Goal: Find specific page/section: Find specific page/section

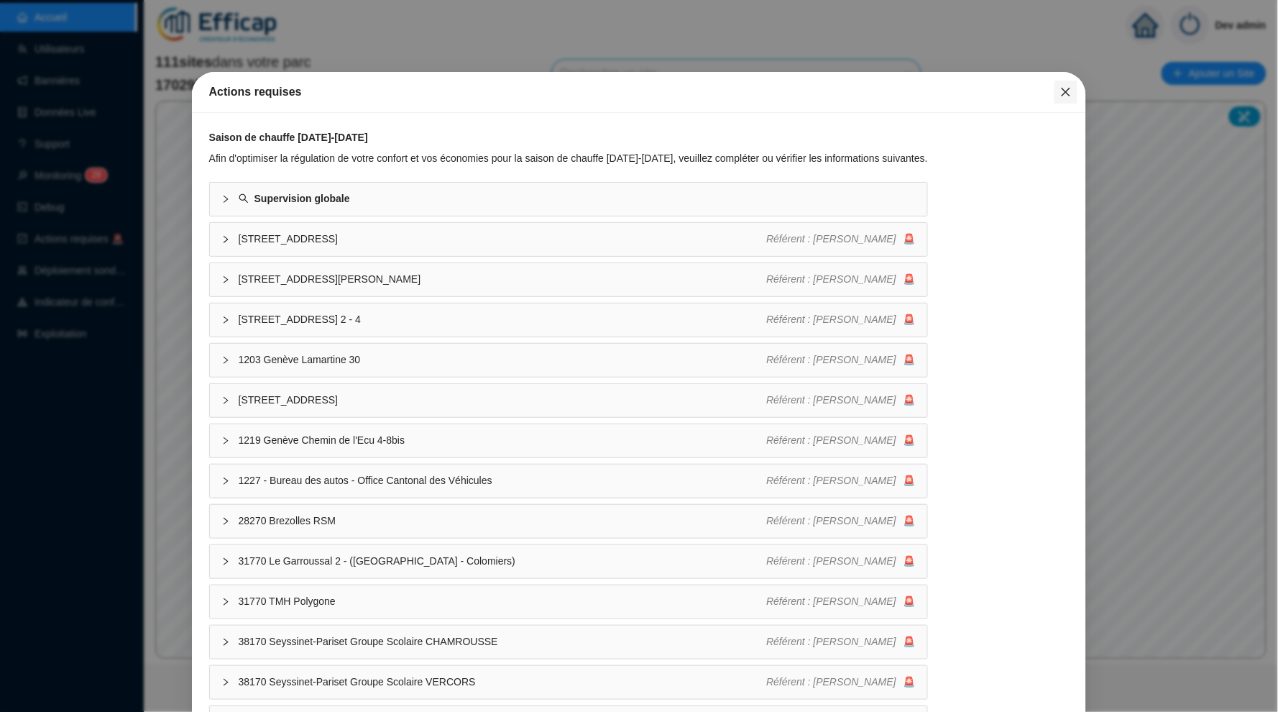
click at [1074, 96] on span "Fermer" at bounding box center [1065, 91] width 23 height 11
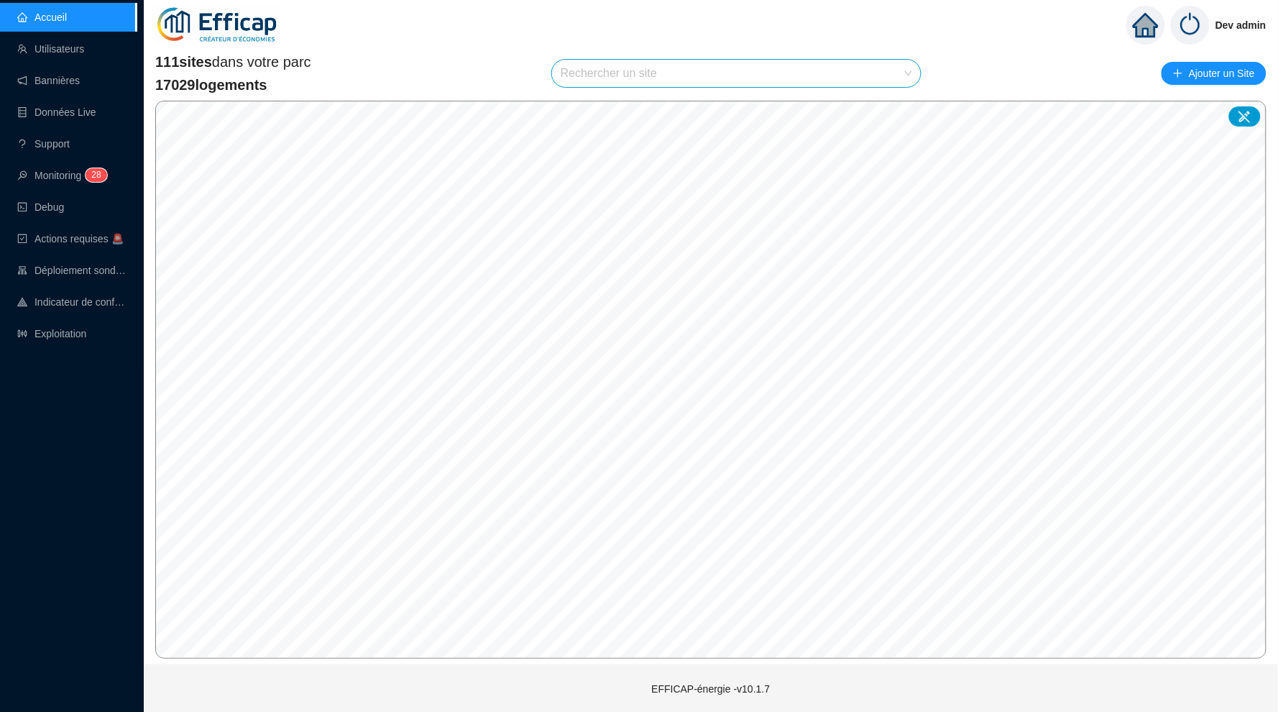
click at [741, 73] on input "search" at bounding box center [730, 73] width 339 height 27
type input "balmo"
click at [898, 107] on icon at bounding box center [893, 107] width 10 height 10
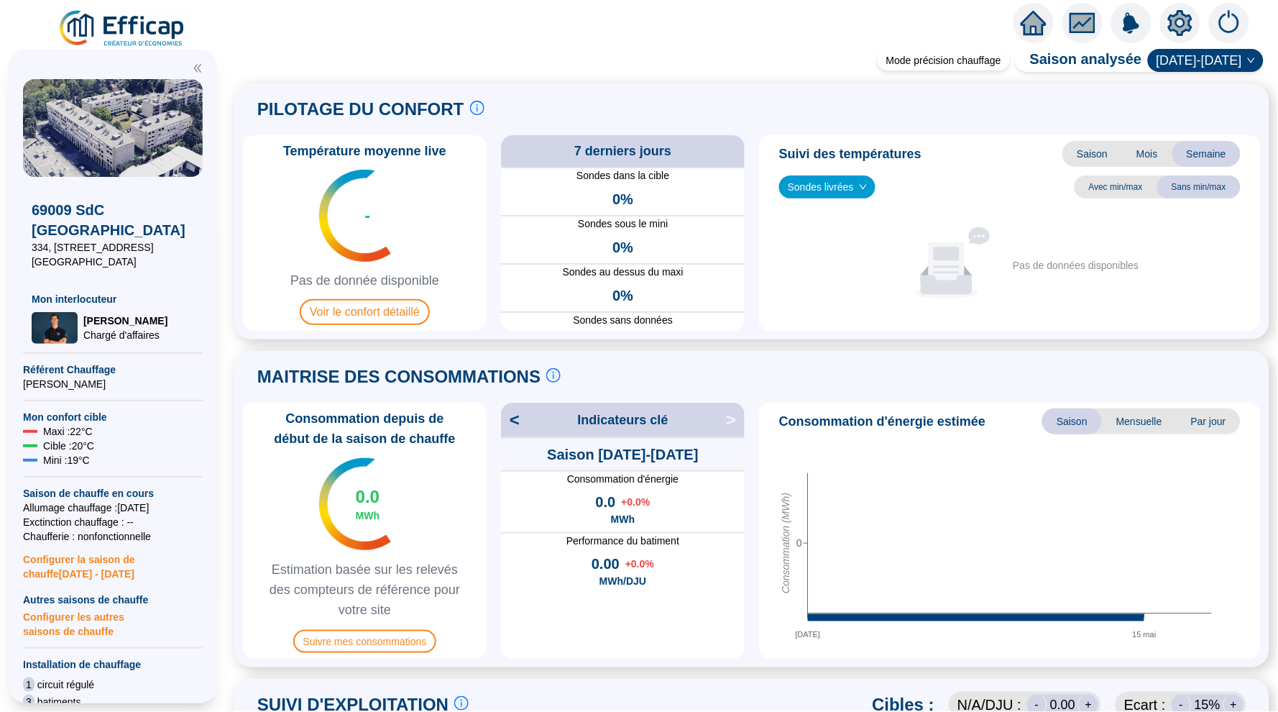
click at [386, 299] on span "Voir le confort détaillé" at bounding box center [365, 312] width 130 height 26
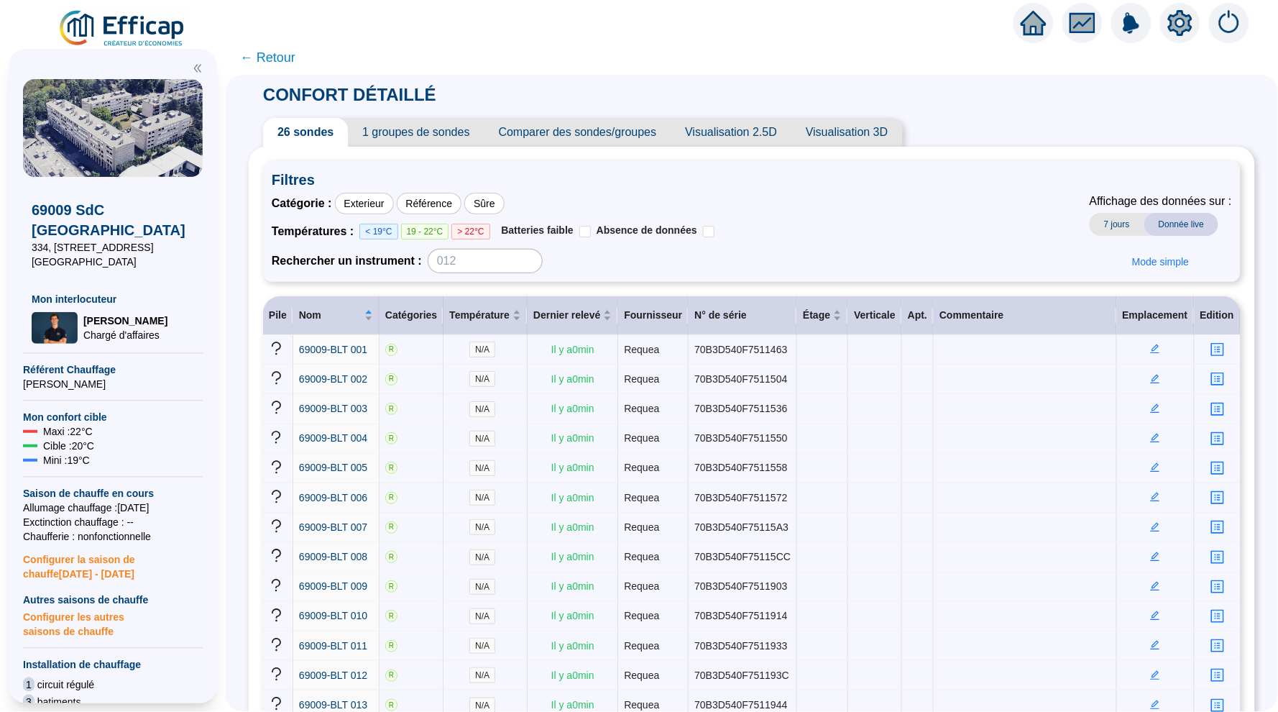
click at [1031, 24] on icon "home" at bounding box center [1034, 23] width 26 height 20
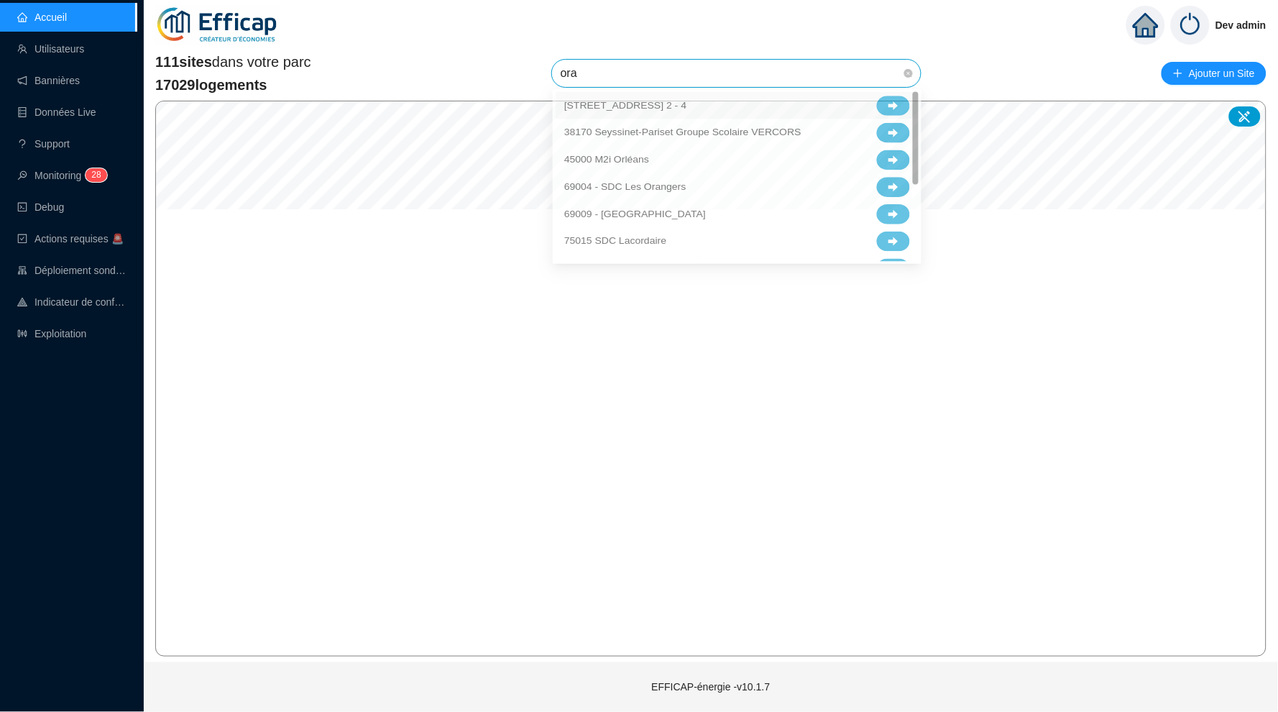
type input "oran"
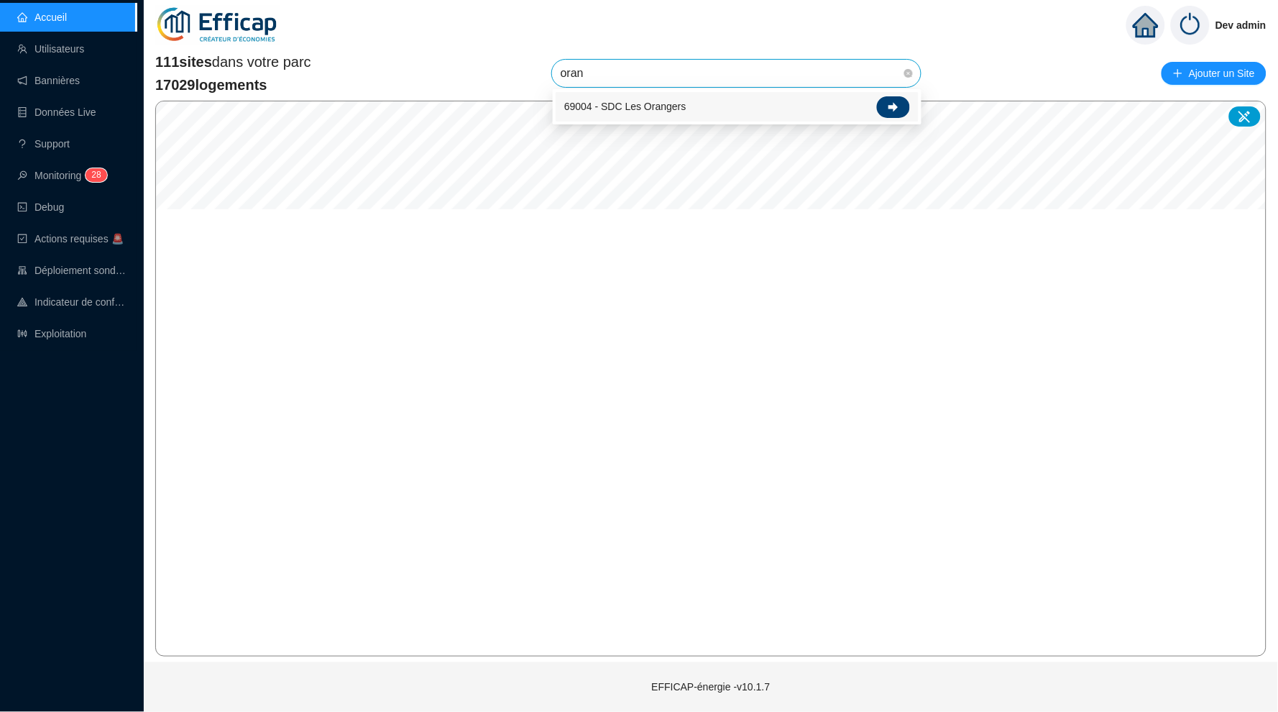
click at [896, 106] on icon at bounding box center [893, 106] width 10 height 9
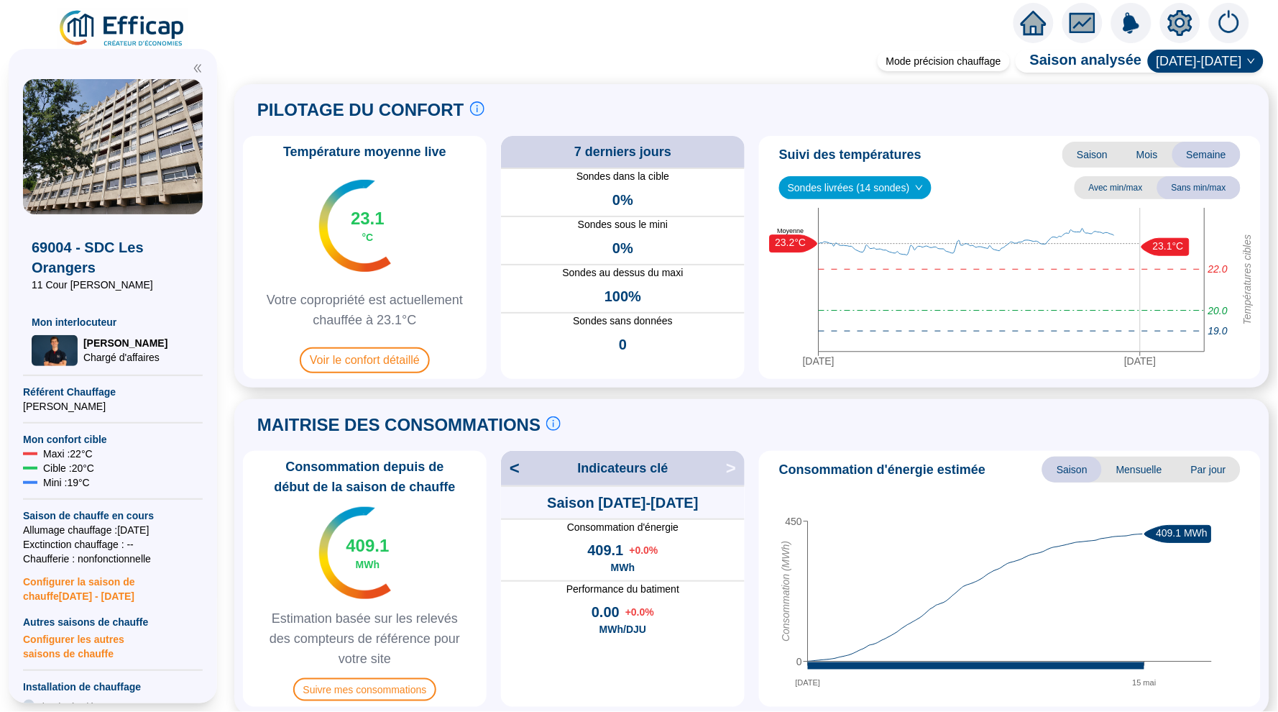
click at [1036, 21] on icon "home" at bounding box center [1034, 23] width 26 height 20
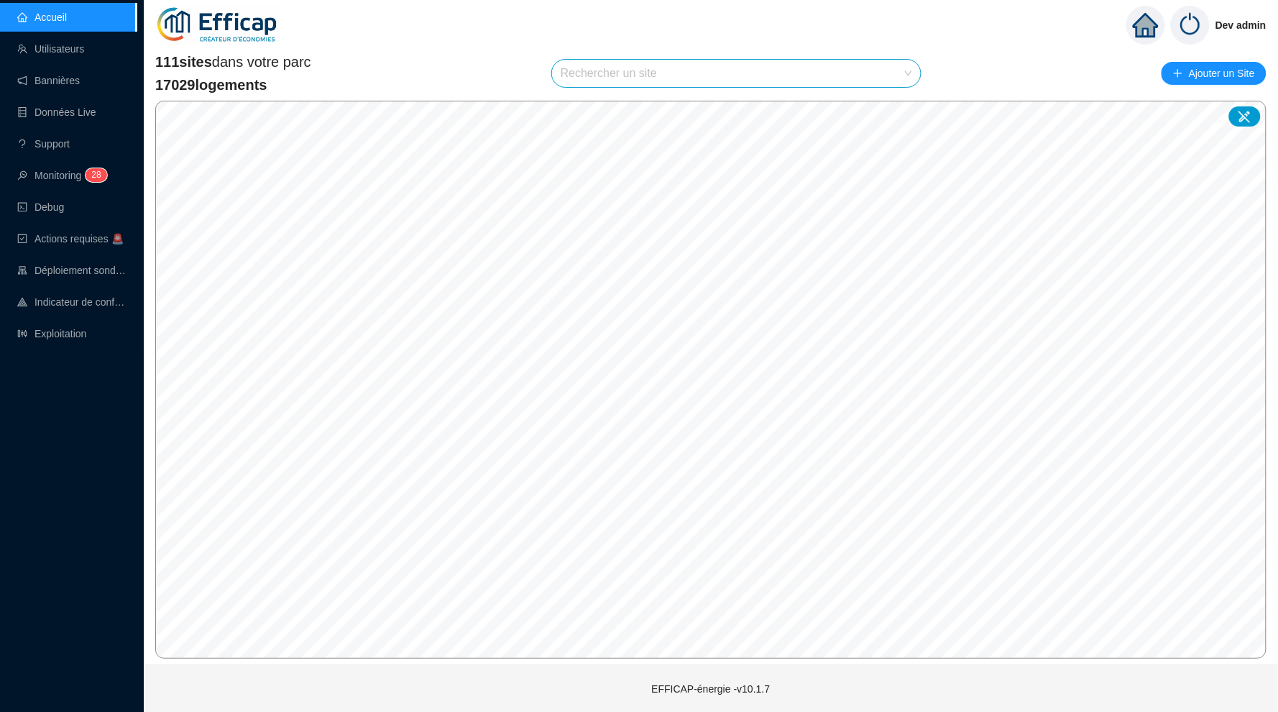
click at [727, 64] on input "search" at bounding box center [730, 73] width 339 height 27
type input "este"
click at [899, 104] on div at bounding box center [893, 107] width 33 height 22
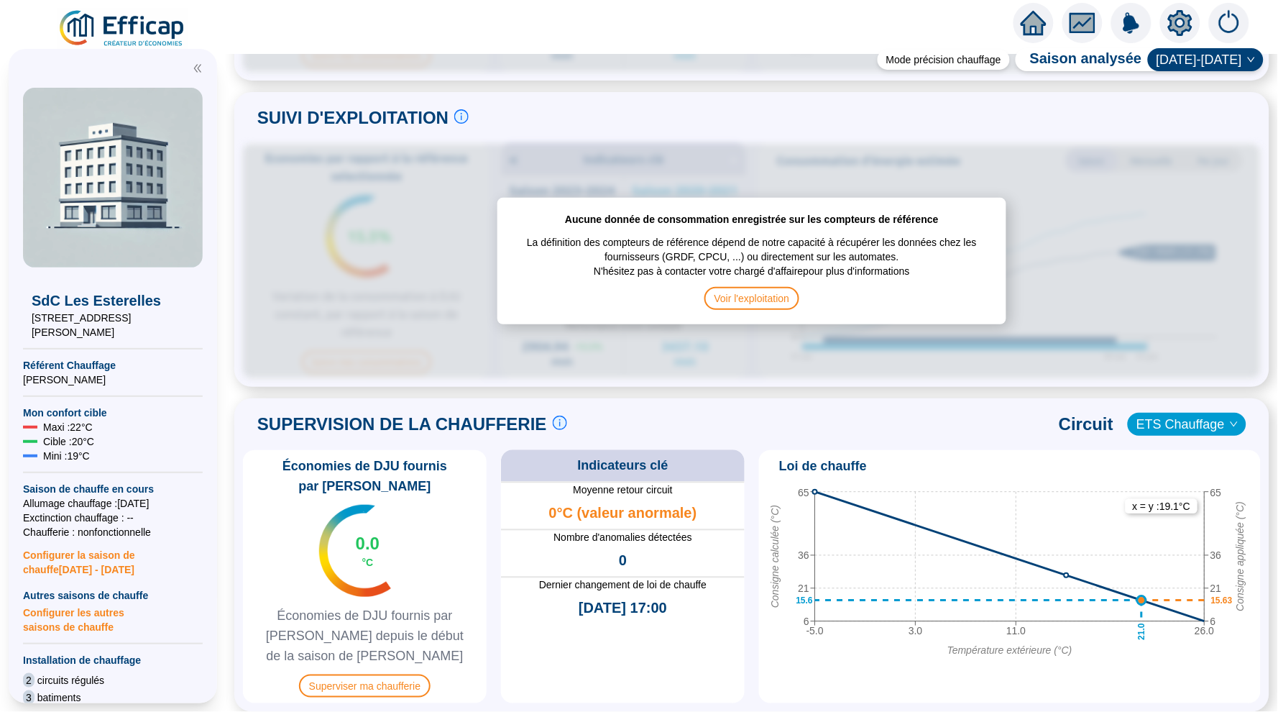
scroll to position [242, 0]
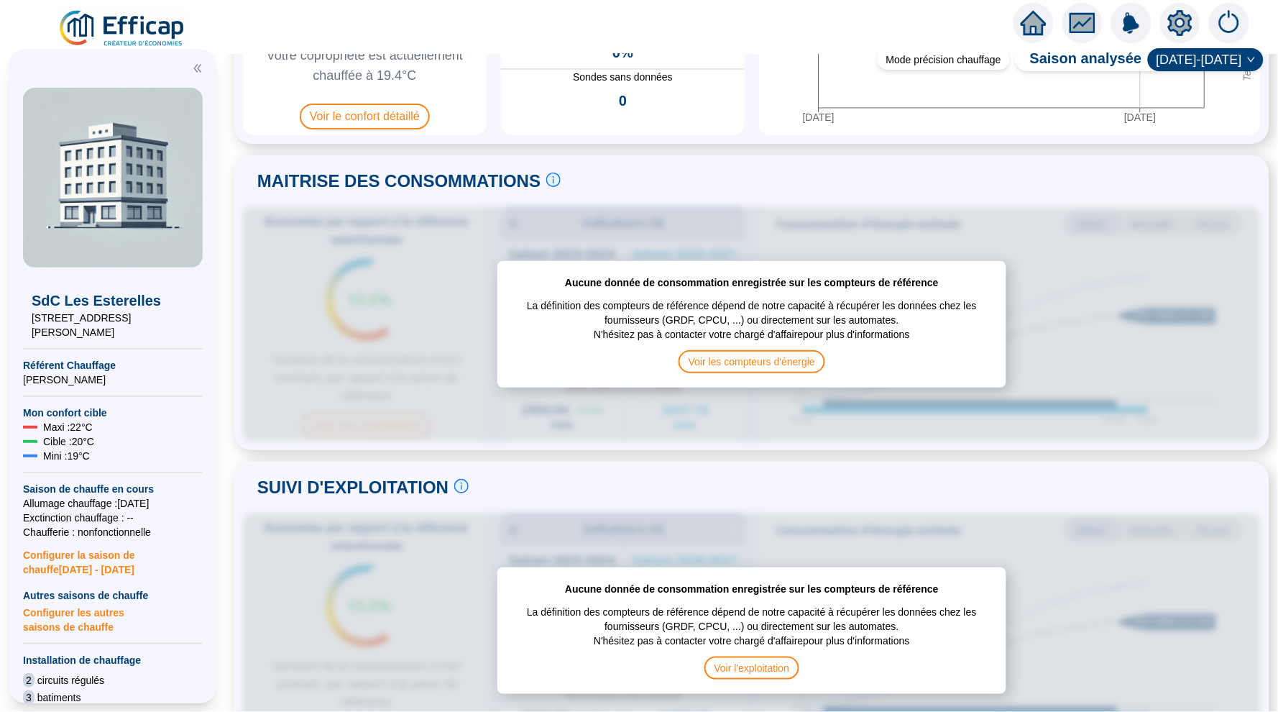
click at [1041, 40] on span at bounding box center [752, 47] width 1052 height 14
click at [1029, 30] on icon "home" at bounding box center [1034, 23] width 26 height 20
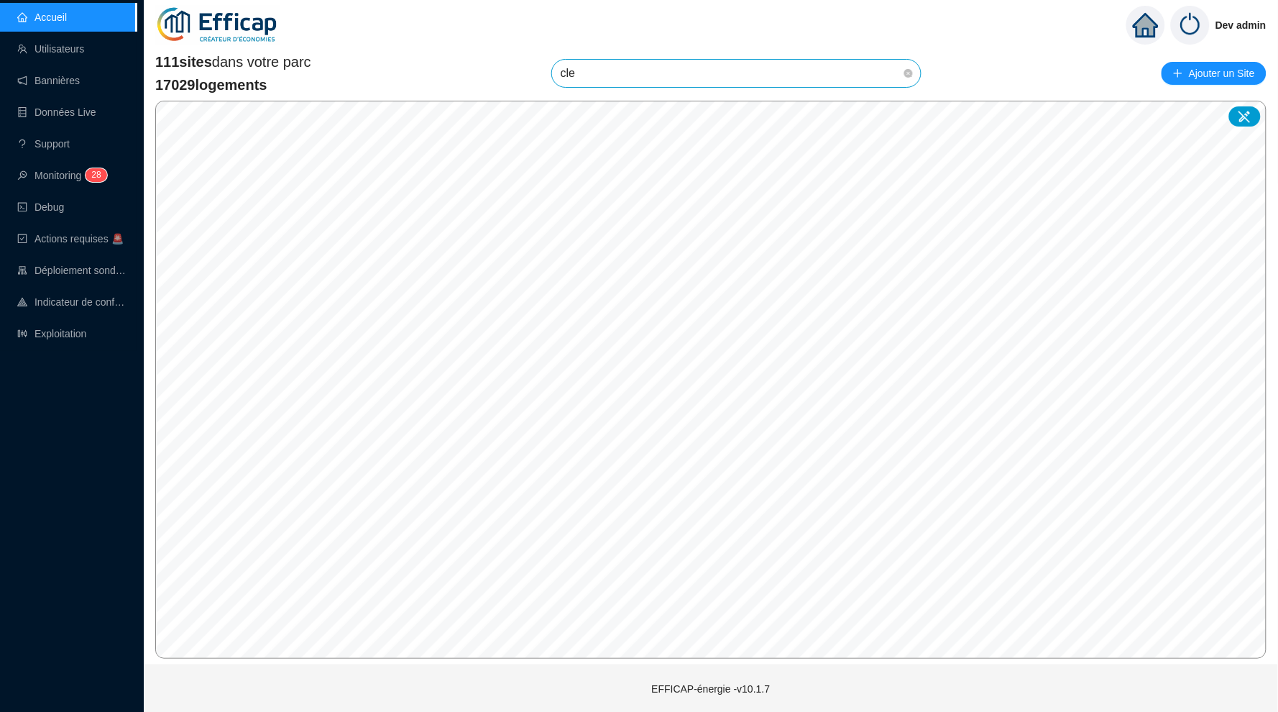
type input "cler"
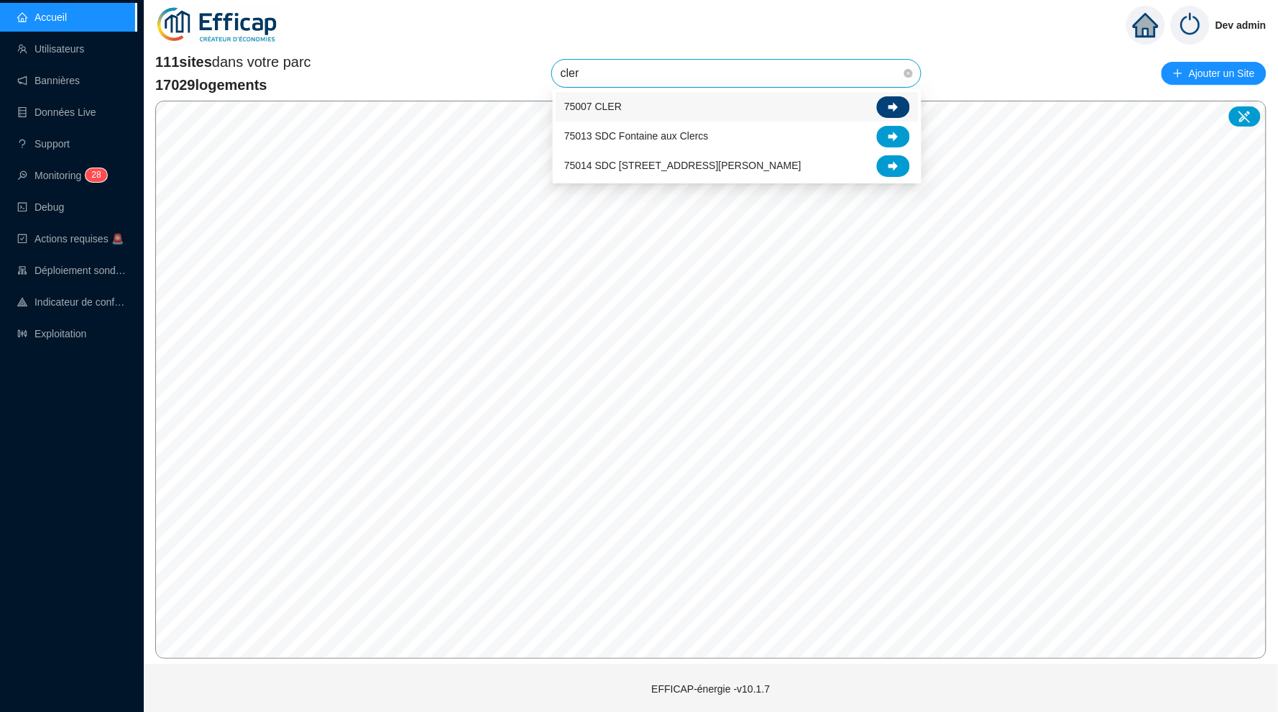
click at [900, 106] on div at bounding box center [893, 107] width 33 height 22
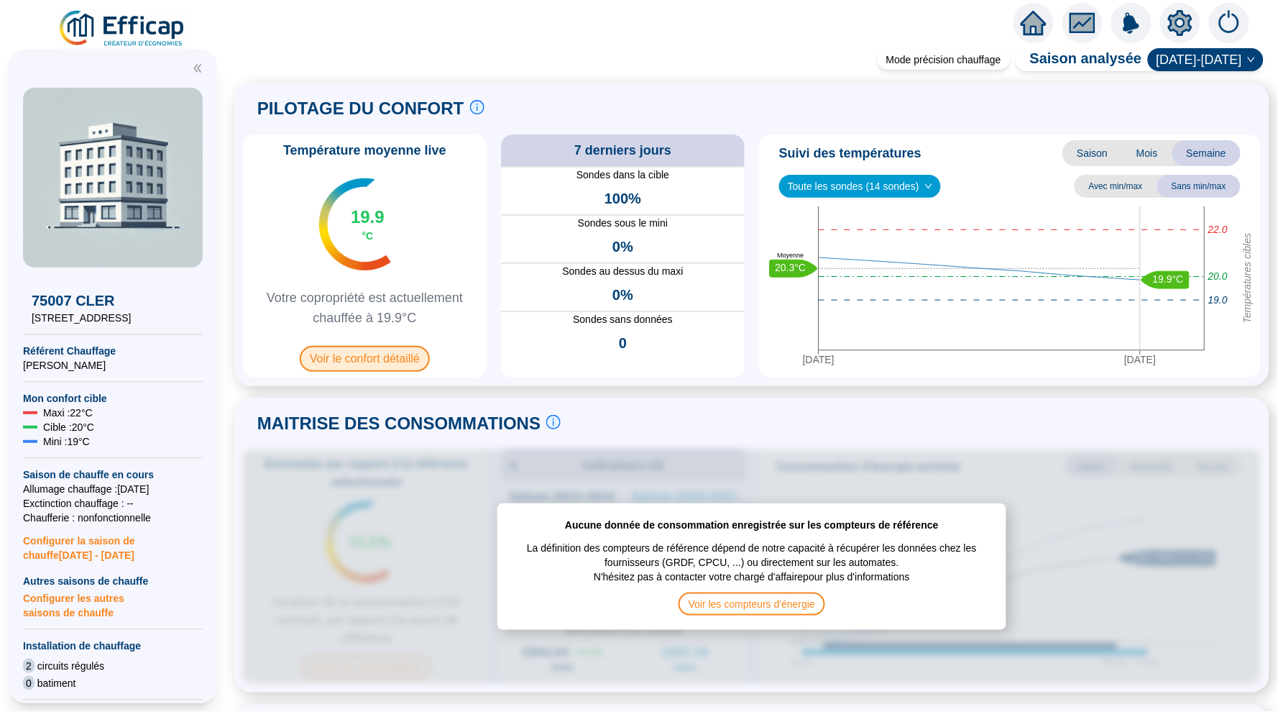
click at [391, 350] on span "Voir le confort détaillé" at bounding box center [365, 359] width 130 height 26
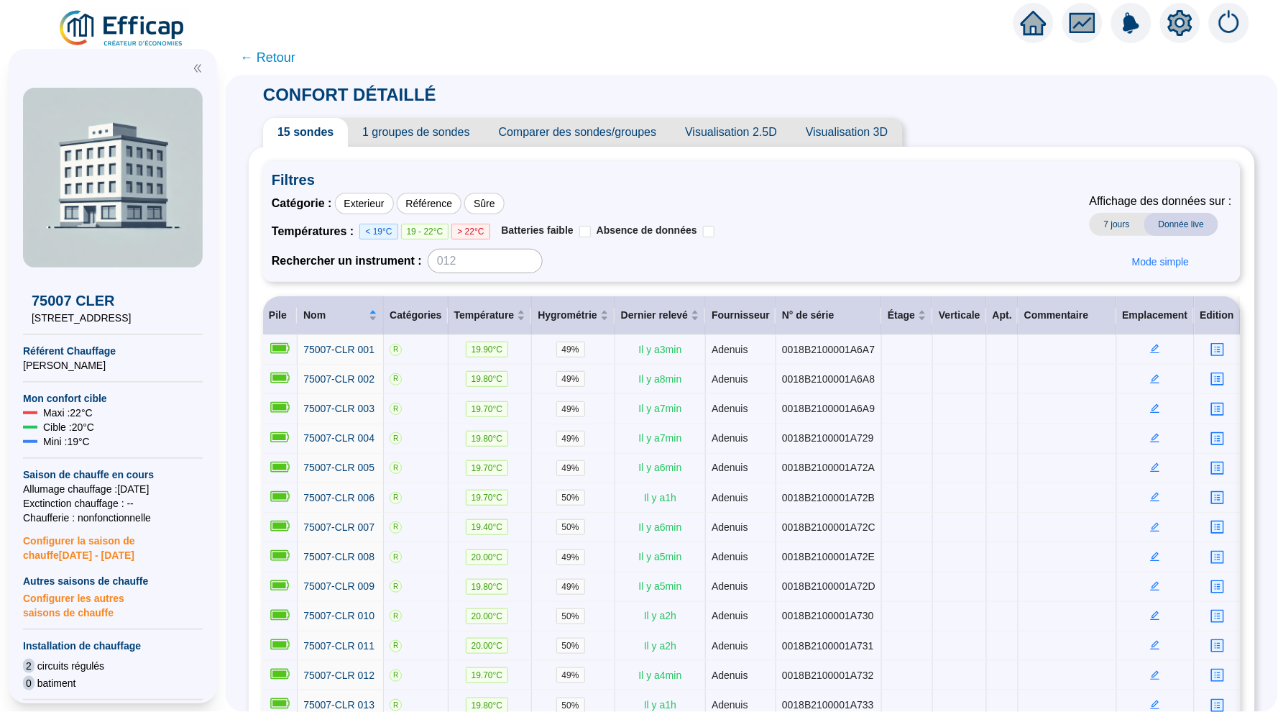
click at [280, 61] on span "← Retour" at bounding box center [267, 57] width 55 height 20
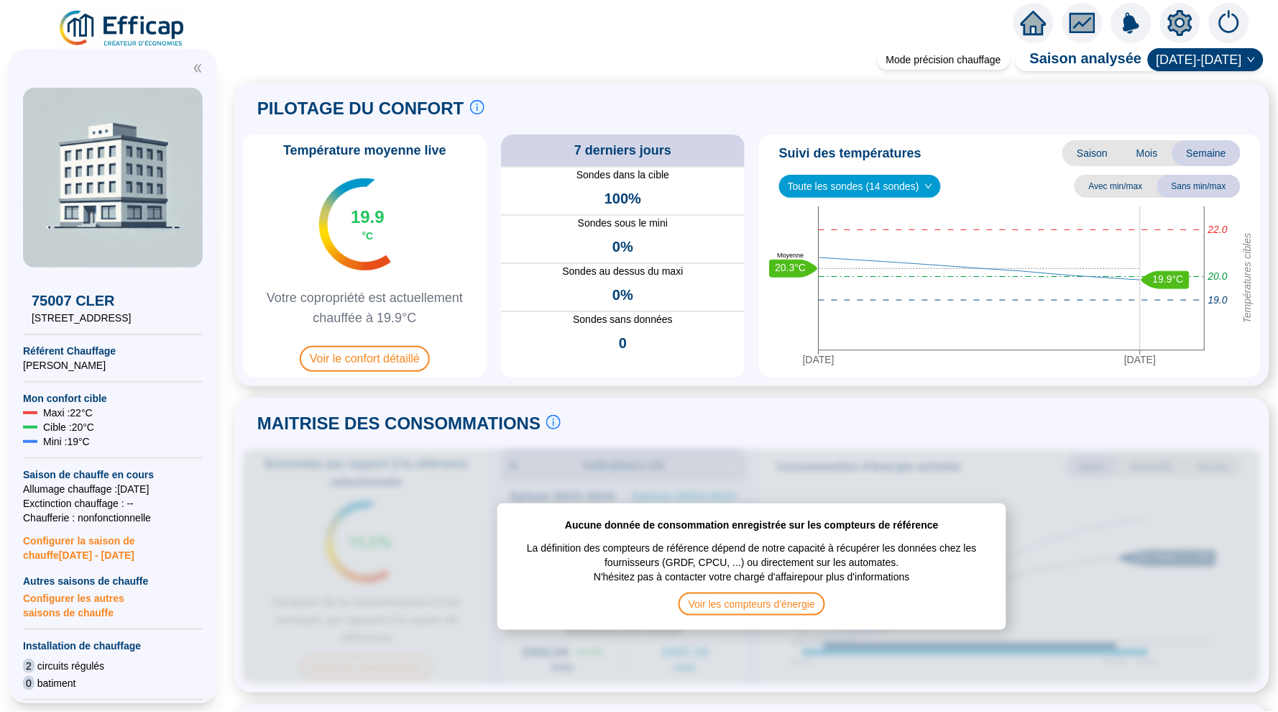
click at [1033, 28] on icon "home" at bounding box center [1034, 23] width 26 height 26
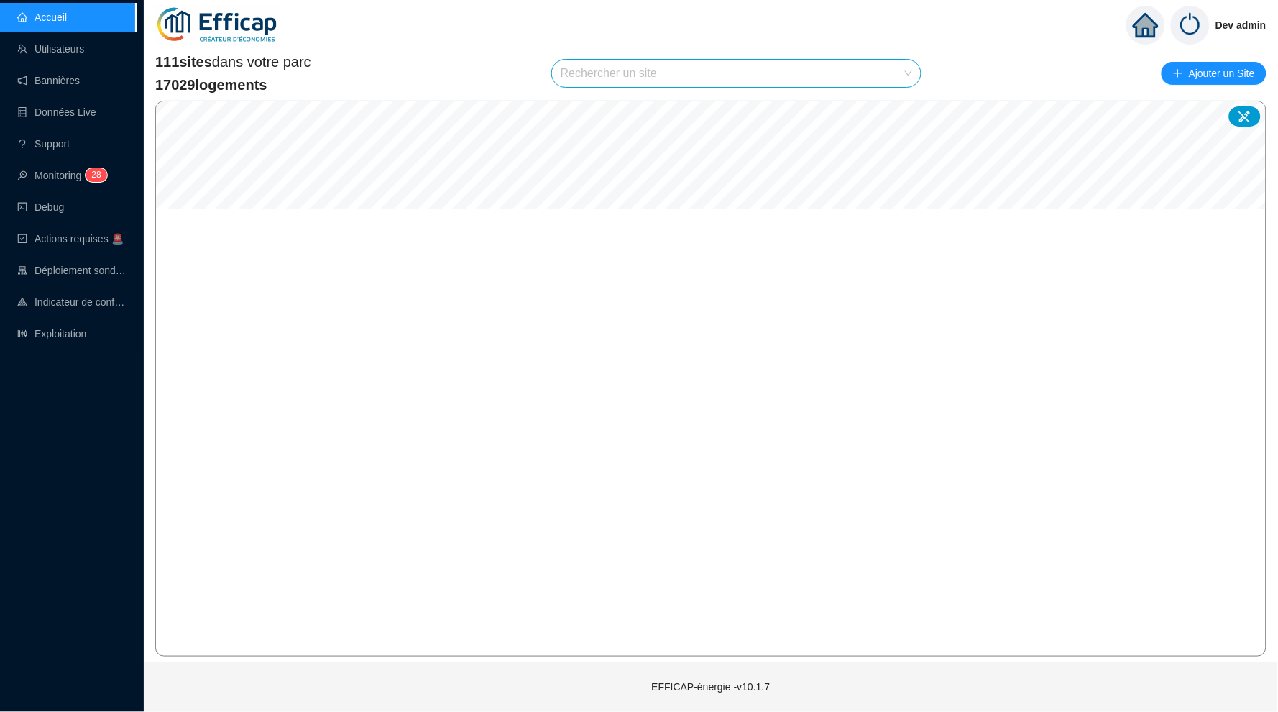
click at [668, 64] on input "search" at bounding box center [730, 73] width 339 height 27
click at [962, 73] on div "111 sites dans votre parc 17029 logements Rechercher un site Ajouter un Site" at bounding box center [710, 73] width 1111 height 43
click at [816, 80] on input "search" at bounding box center [730, 73] width 339 height 27
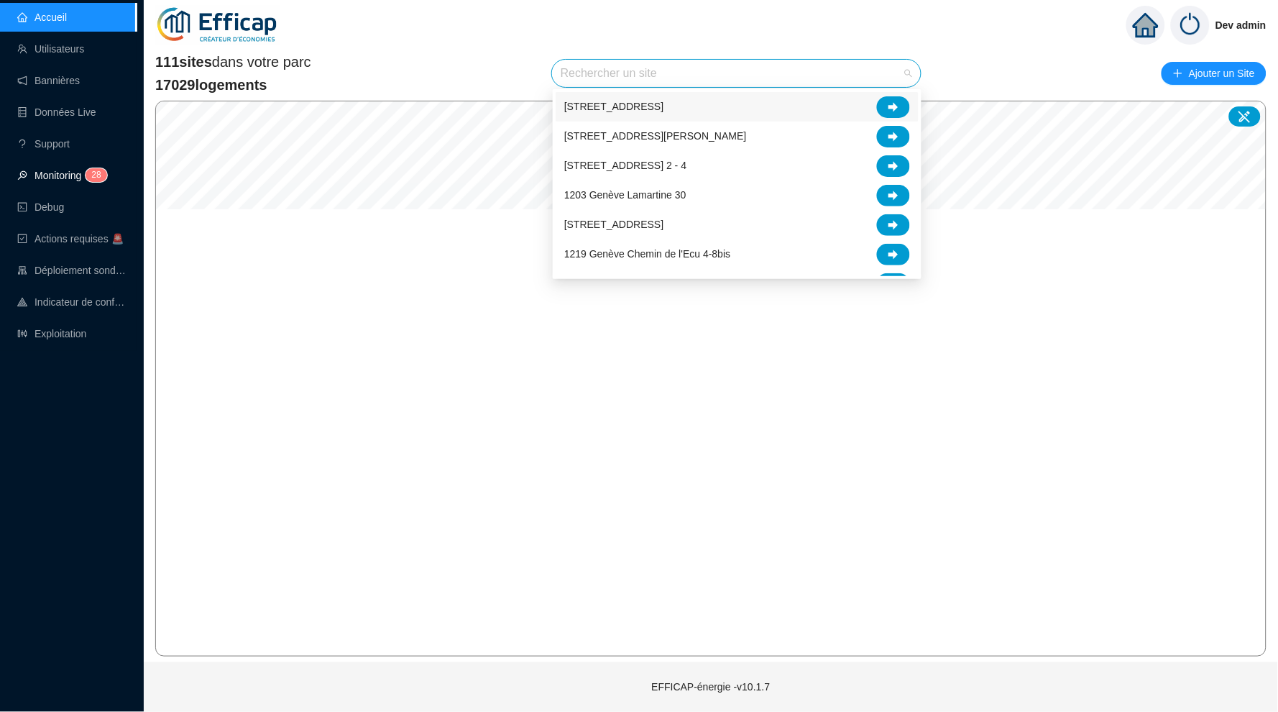
click at [73, 175] on link "Monitoring 2 8" at bounding box center [60, 175] width 86 height 11
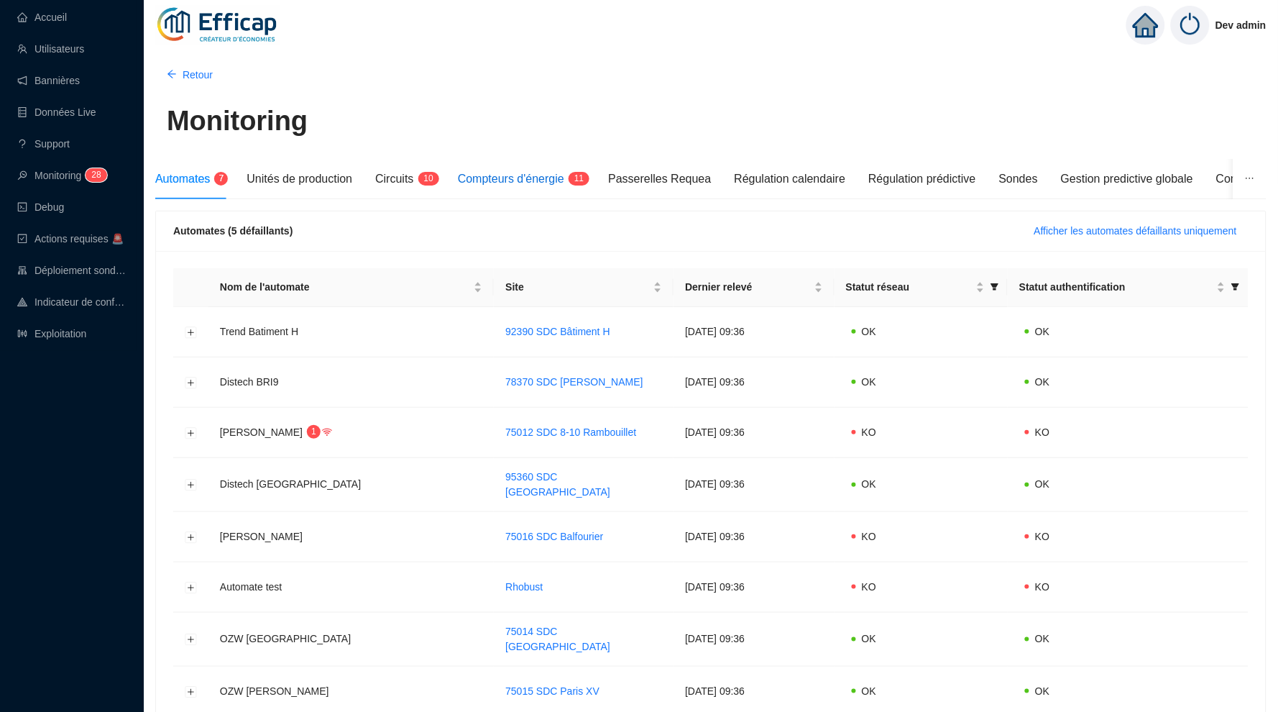
click at [531, 180] on span "Compteurs d'énergie" at bounding box center [511, 178] width 106 height 12
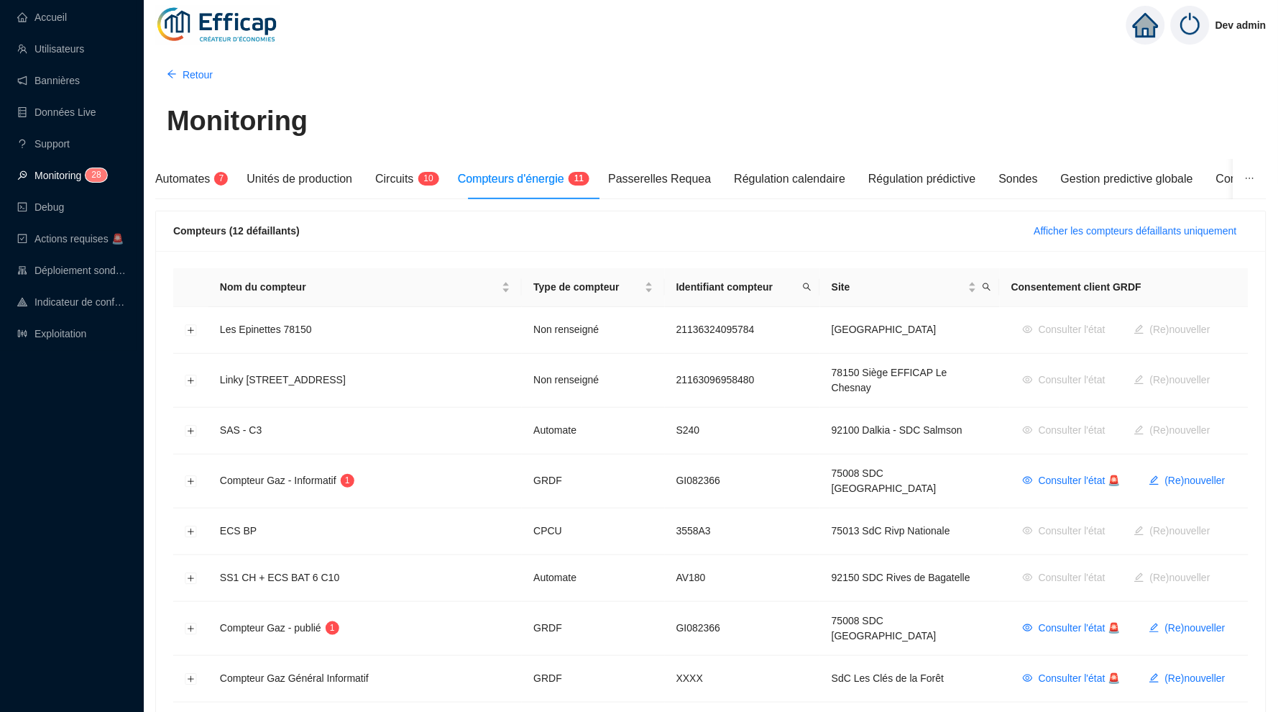
click at [79, 178] on link "Monitoring 2 8" at bounding box center [60, 175] width 86 height 11
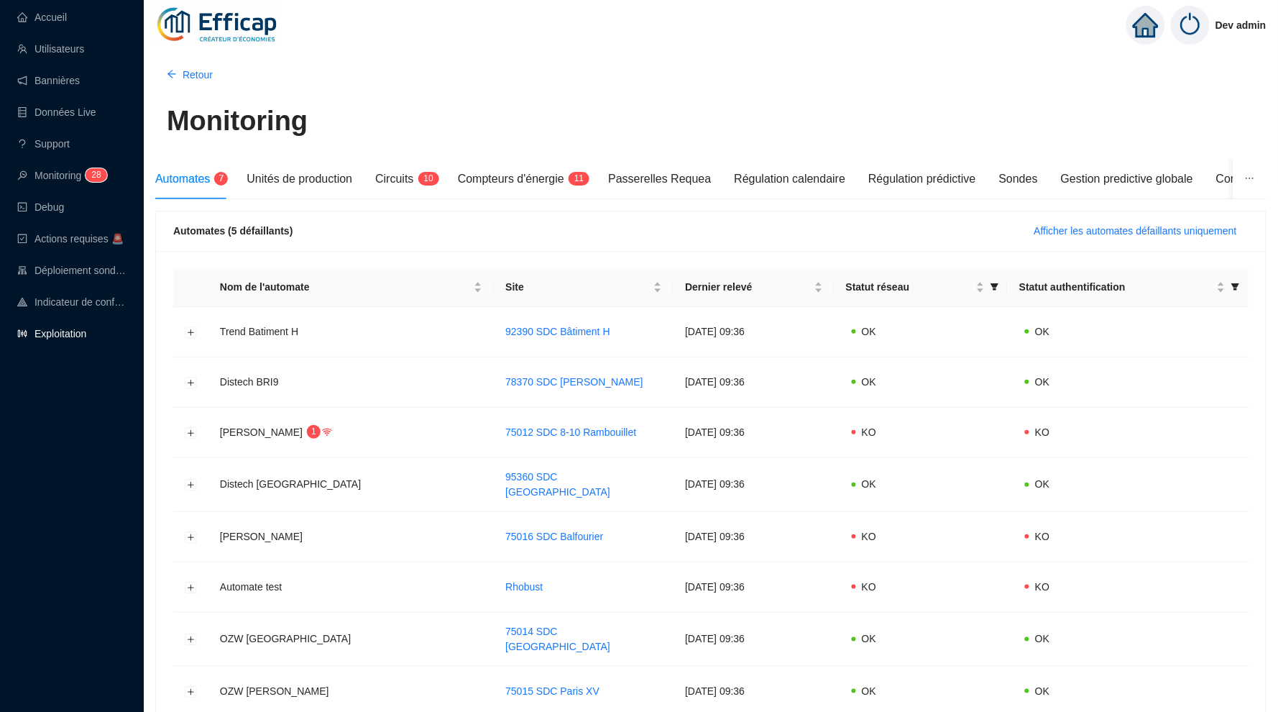
click at [75, 339] on link "Exploitation" at bounding box center [51, 333] width 69 height 11
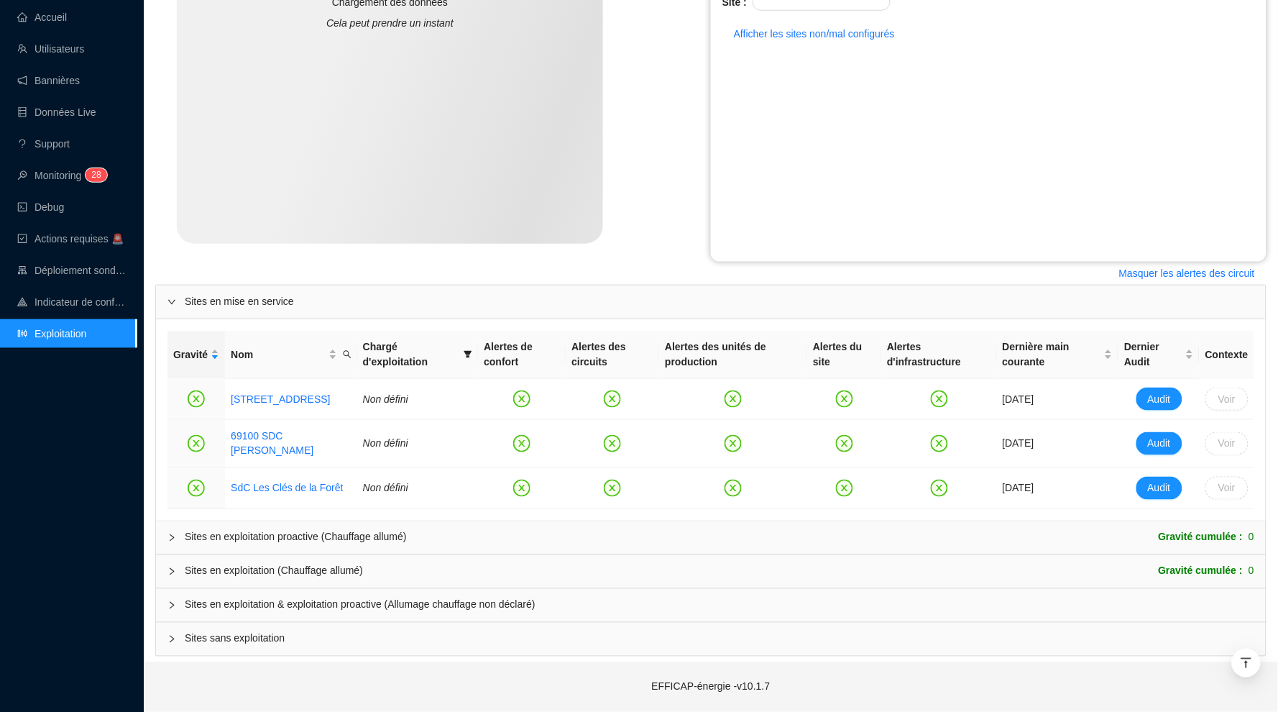
scroll to position [337, 0]
click at [175, 604] on icon "collapsed" at bounding box center [171, 605] width 9 height 9
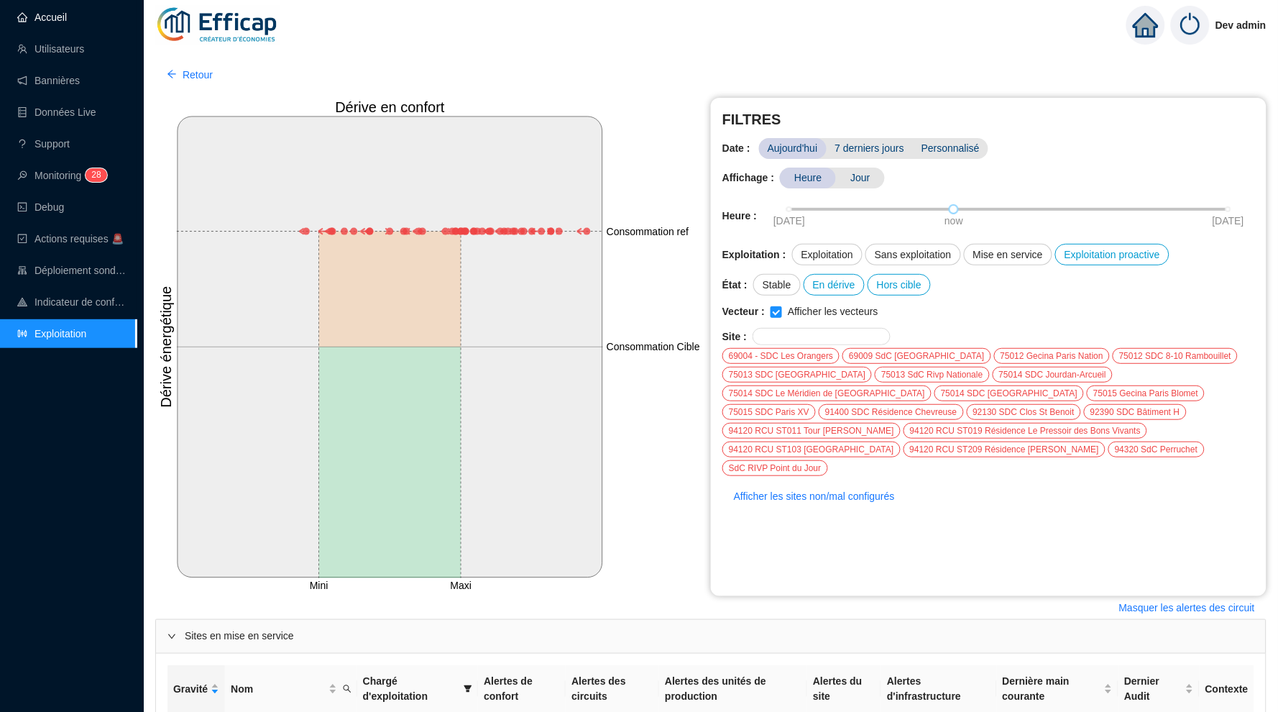
scroll to position [0, 0]
click at [57, 16] on link "Accueil" at bounding box center [42, 16] width 50 height 11
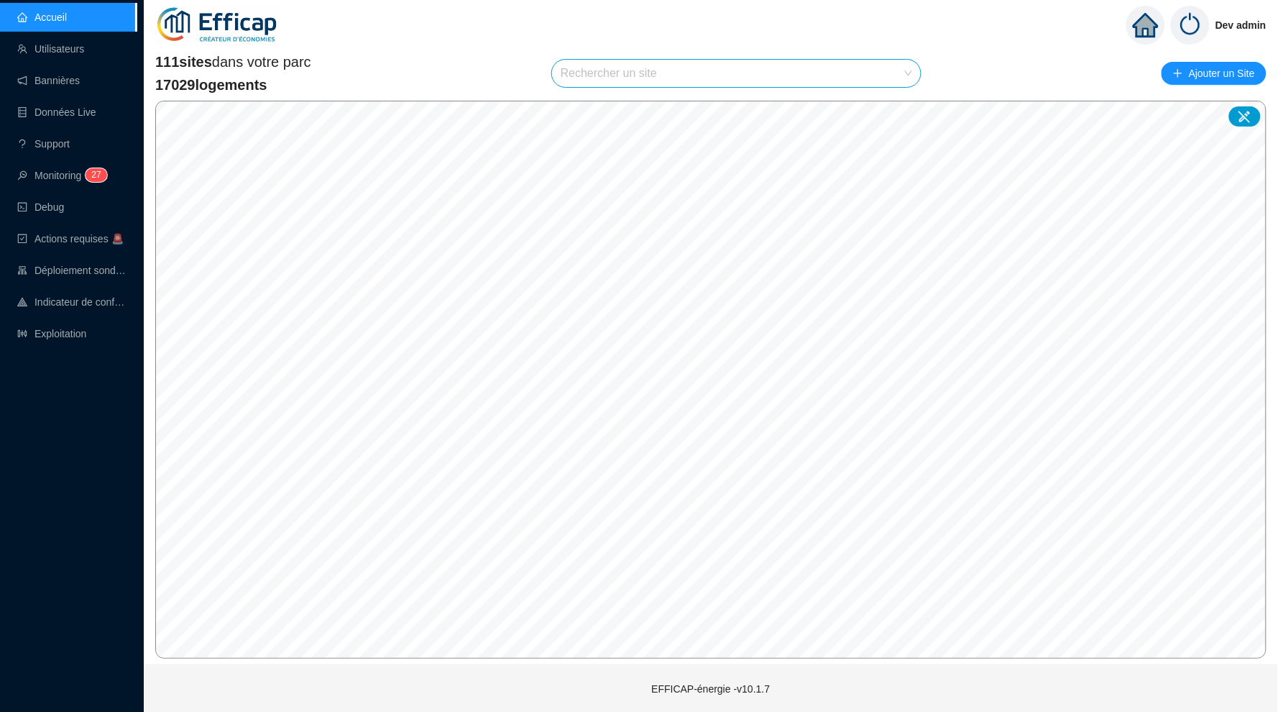
click at [604, 74] on input "search" at bounding box center [730, 73] width 339 height 27
type input "oran"
click at [902, 102] on div at bounding box center [893, 107] width 33 height 22
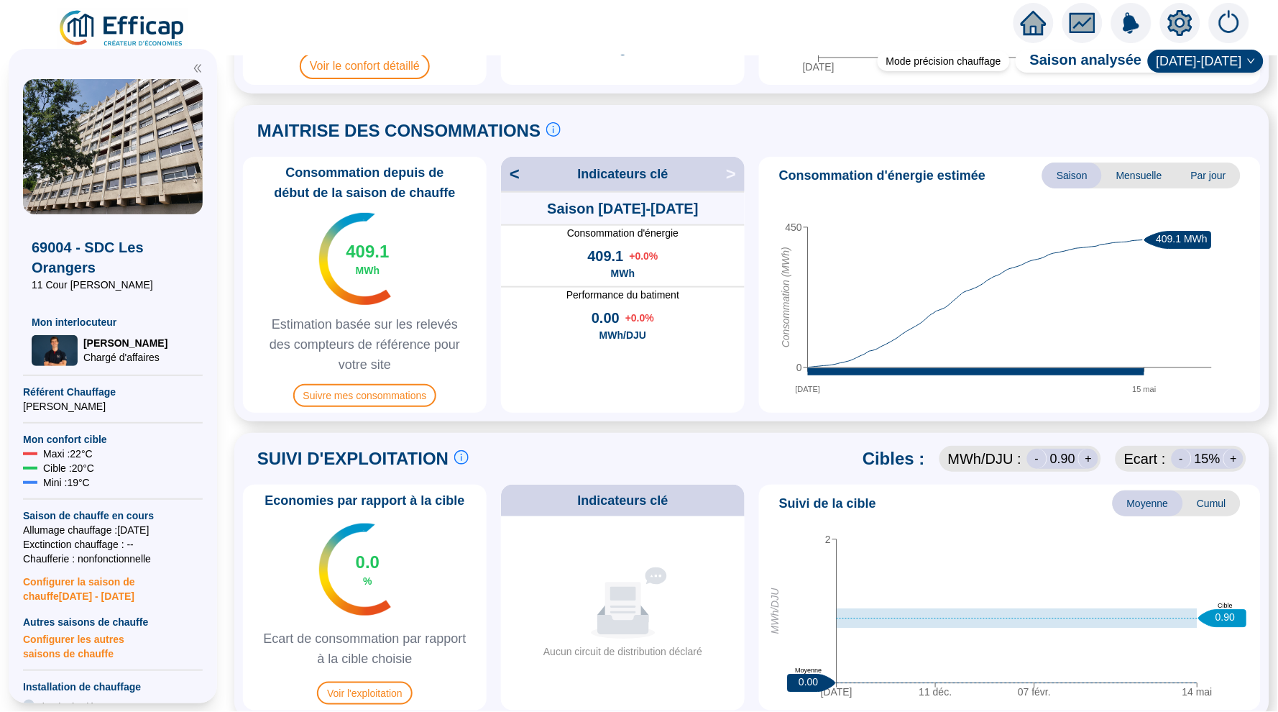
scroll to position [298, 0]
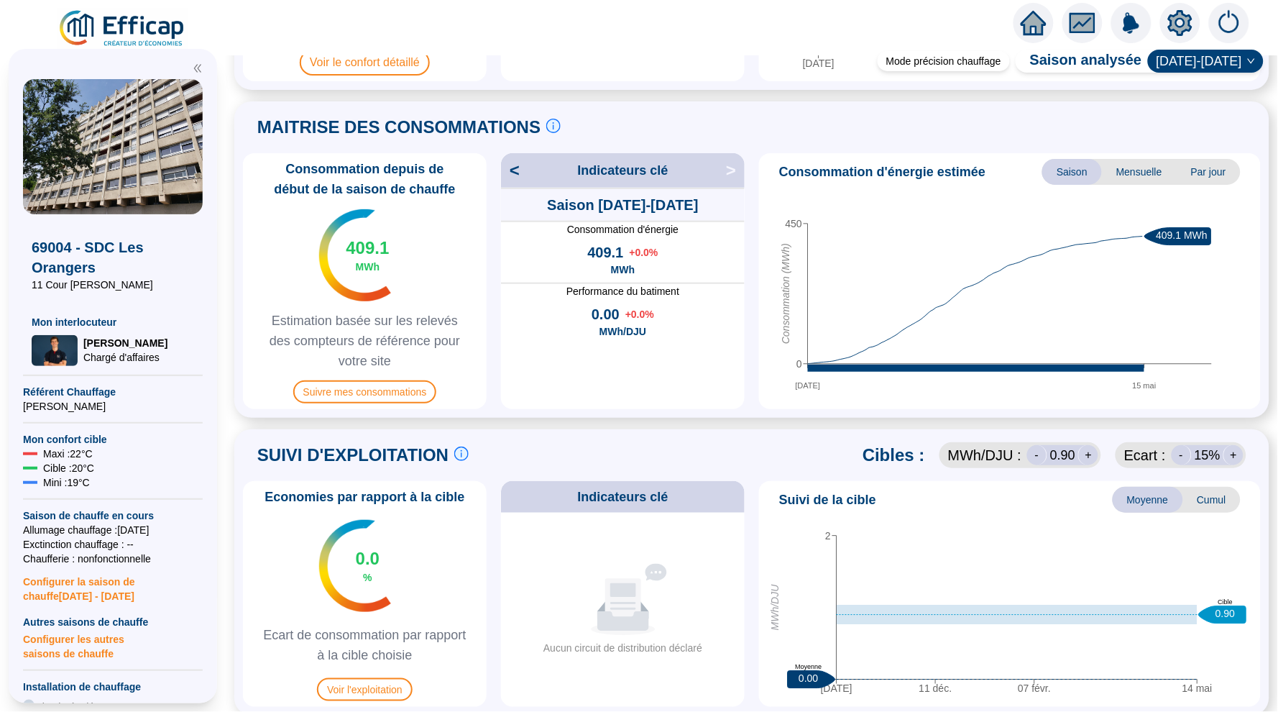
click at [1192, 61] on span "2024-2025" at bounding box center [1205, 61] width 98 height 22
click at [1203, 106] on div "2025-2026" at bounding box center [1214, 113] width 75 height 15
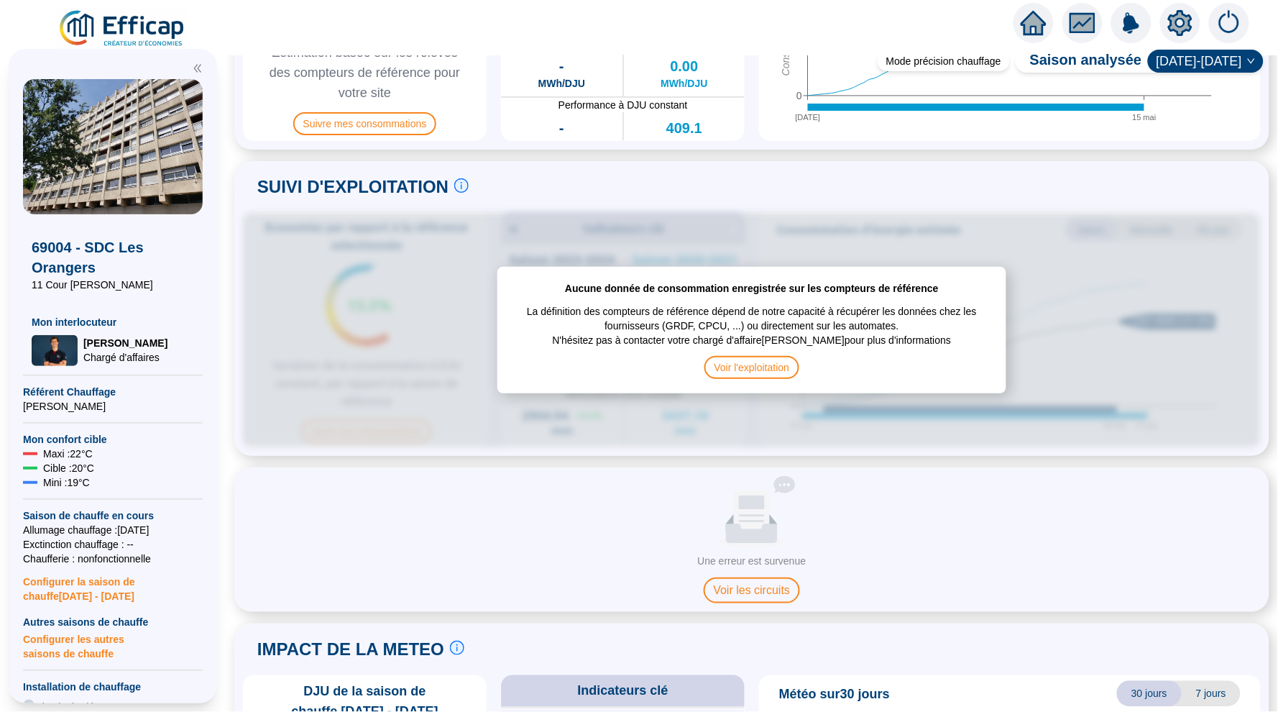
scroll to position [356, 0]
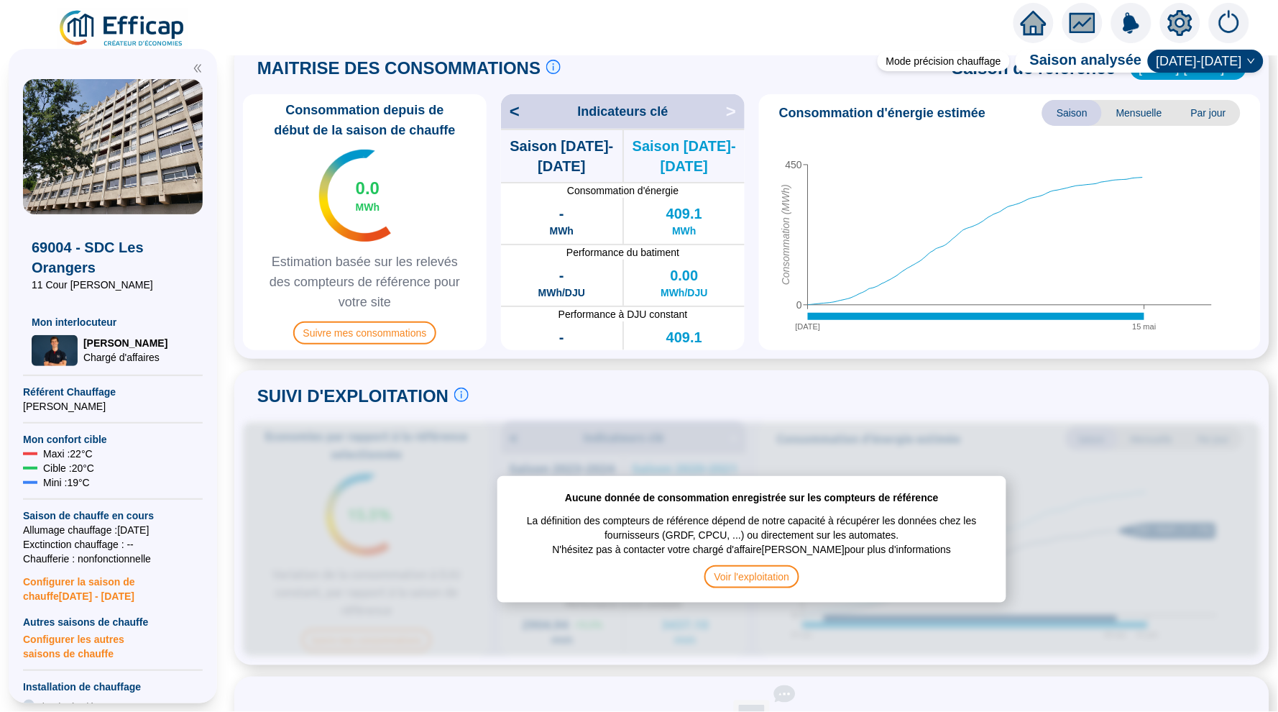
click at [1219, 55] on span "2025-2026" at bounding box center [1205, 61] width 98 height 22
click at [1200, 93] on div "2024-2025" at bounding box center [1214, 90] width 75 height 15
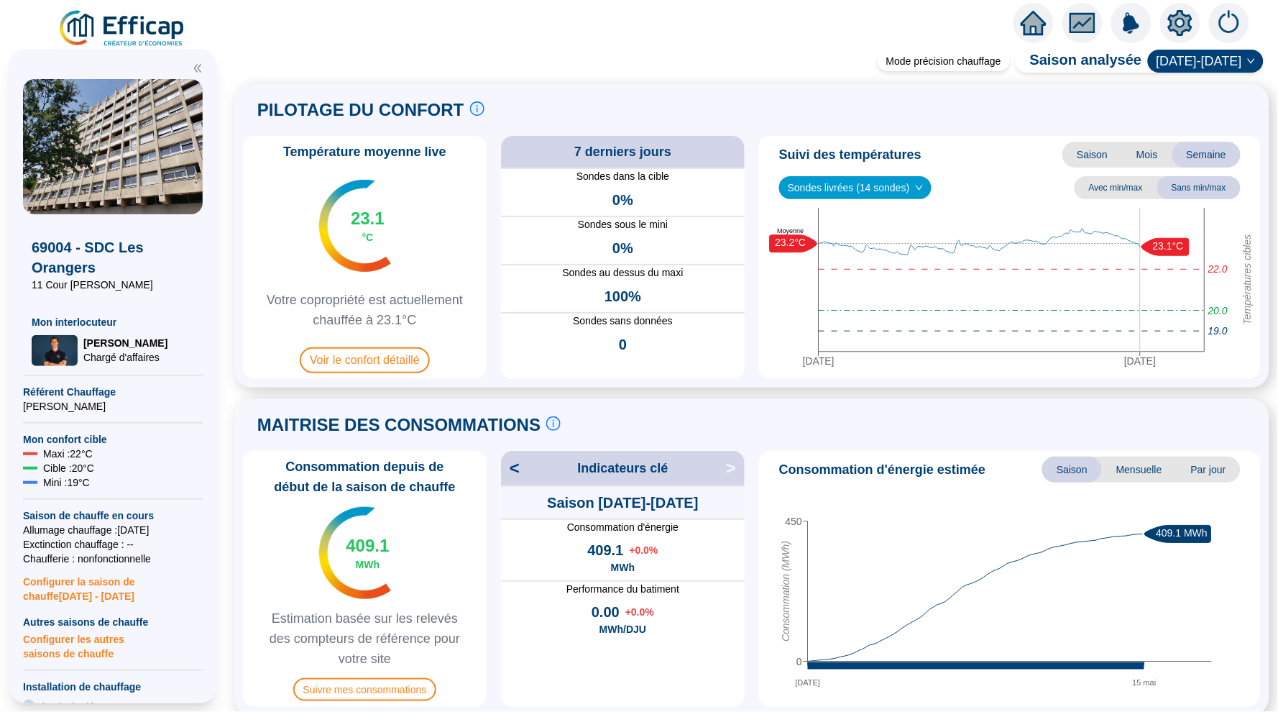
scroll to position [0, 0]
